Goal: Find specific page/section: Find specific page/section

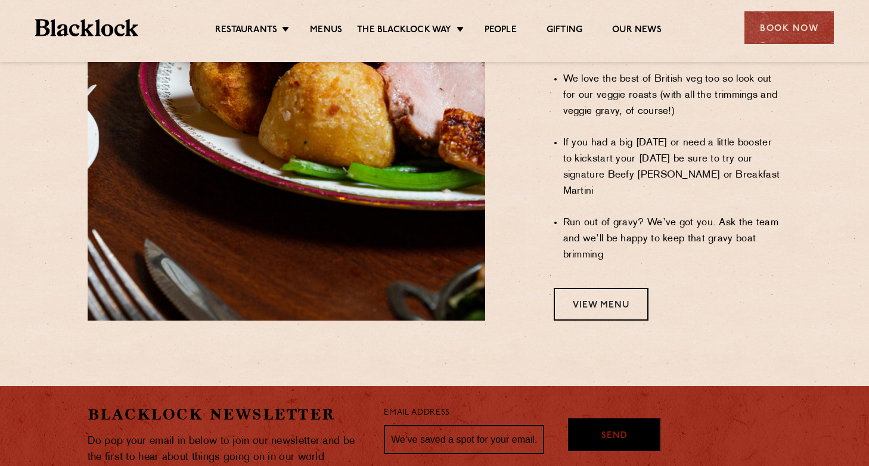
scroll to position [1065, 0]
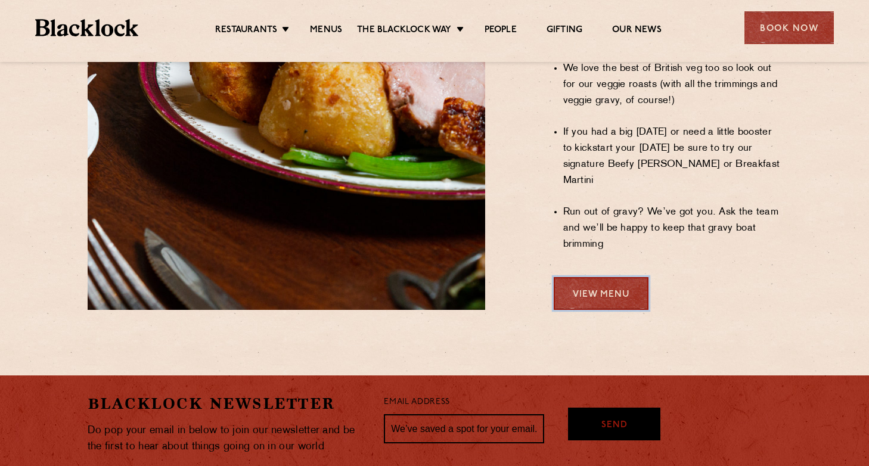
click at [607, 277] on link "View Menu" at bounding box center [601, 293] width 95 height 33
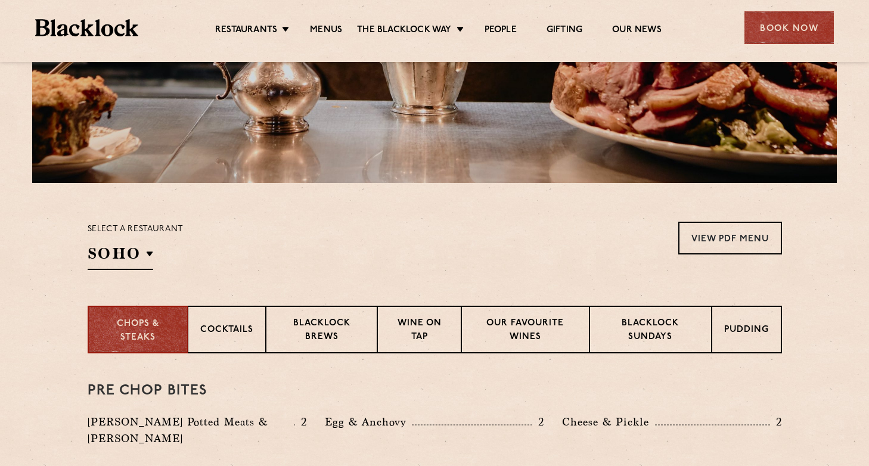
scroll to position [252, 0]
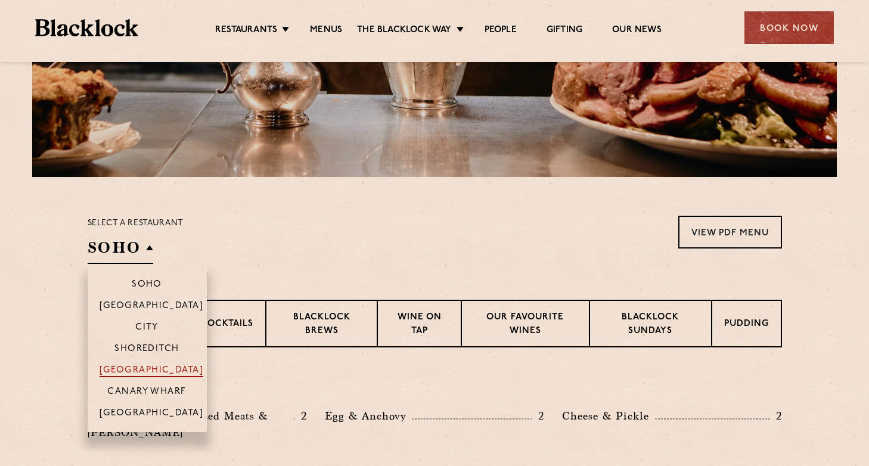
click at [150, 374] on p "[GEOGRAPHIC_DATA]" at bounding box center [152, 371] width 104 height 12
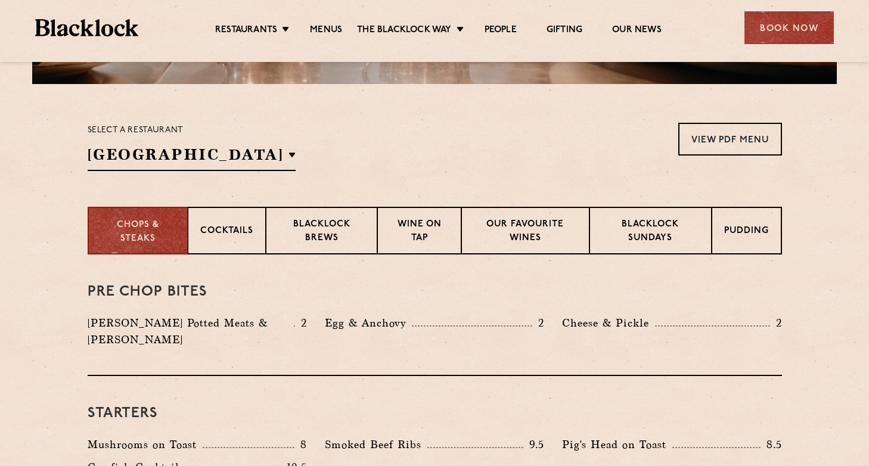
scroll to position [343, 0]
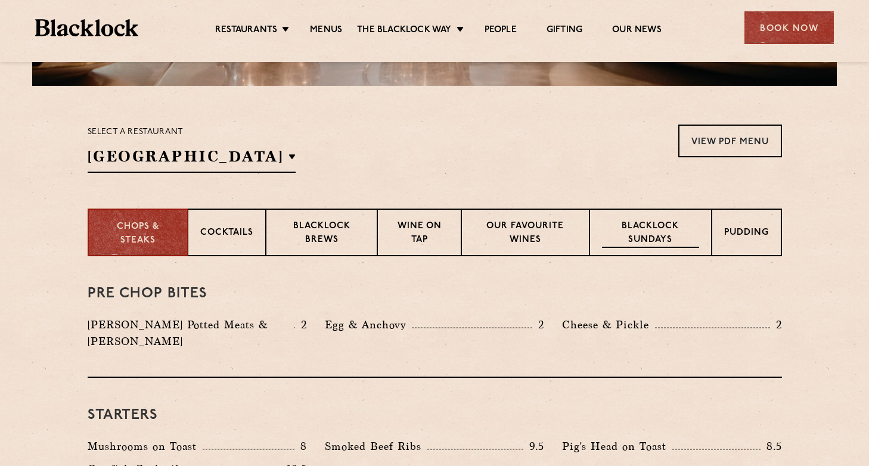
click at [629, 231] on p "Blacklock Sundays" at bounding box center [650, 234] width 97 height 28
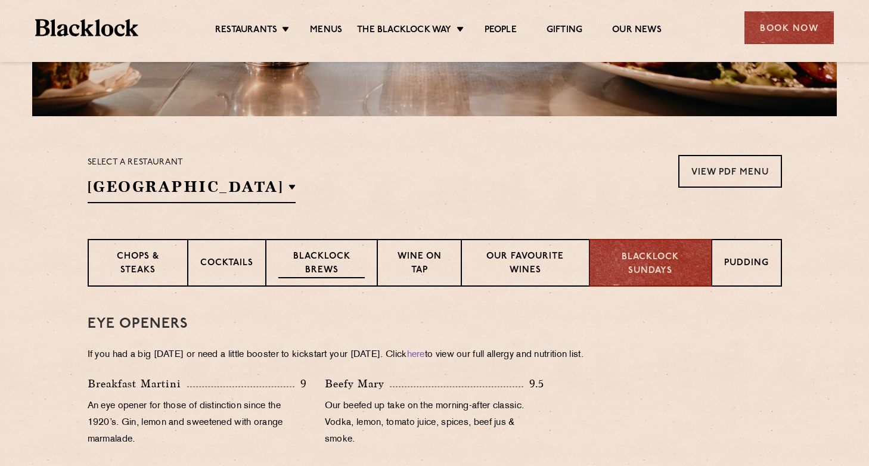
scroll to position [318, 0]
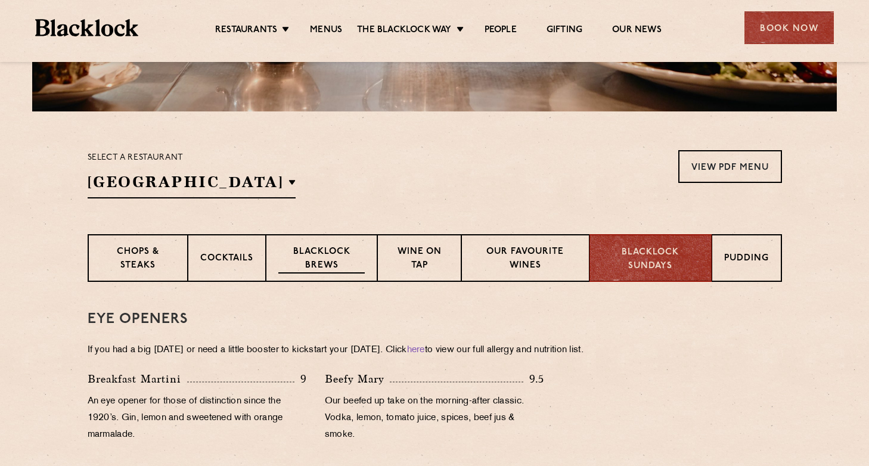
click at [327, 253] on p "Blacklock Brews" at bounding box center [321, 259] width 87 height 28
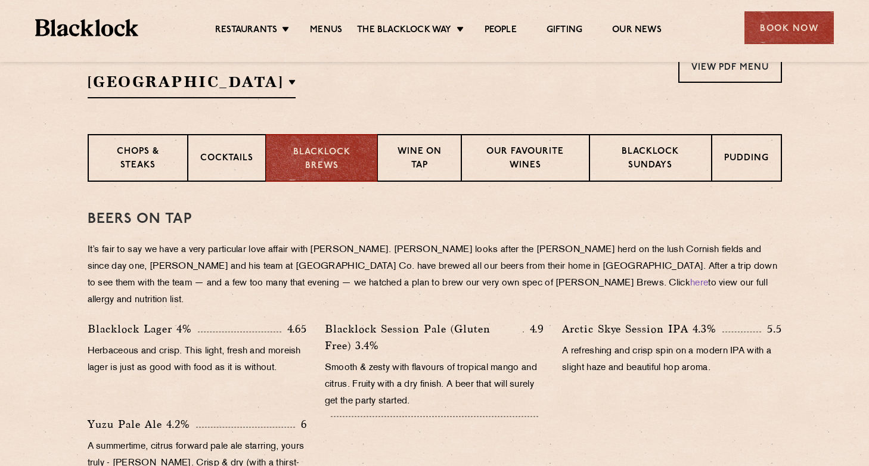
scroll to position [417, 0]
click at [532, 160] on p "Our favourite wines" at bounding box center [525, 160] width 103 height 28
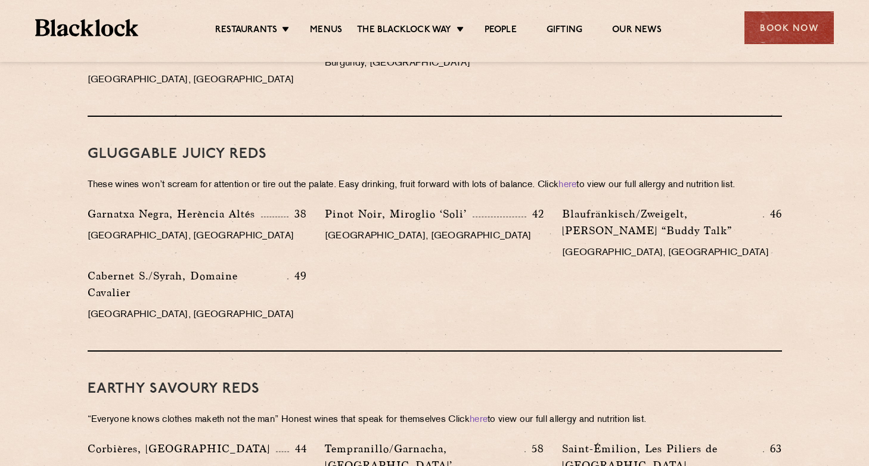
scroll to position [1221, 0]
